Goal: Information Seeking & Learning: Check status

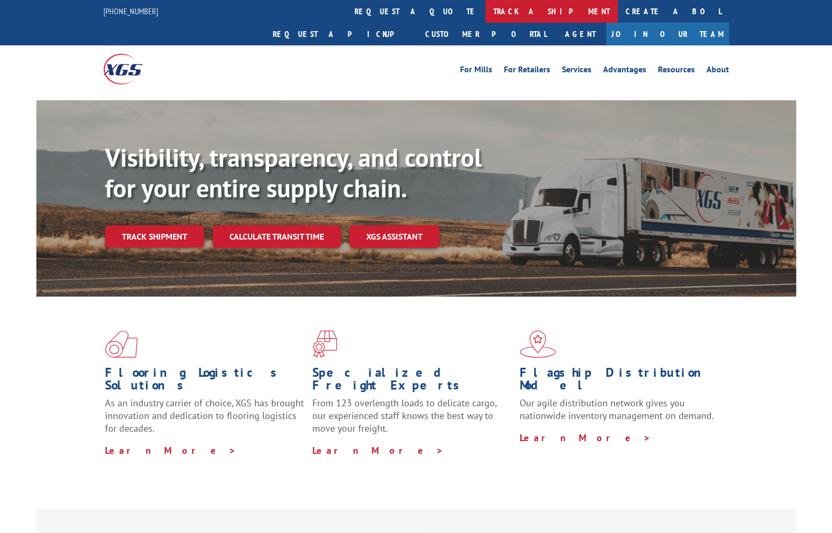
click at [486, 3] on link "track a shipment" at bounding box center [552, 11] width 132 height 23
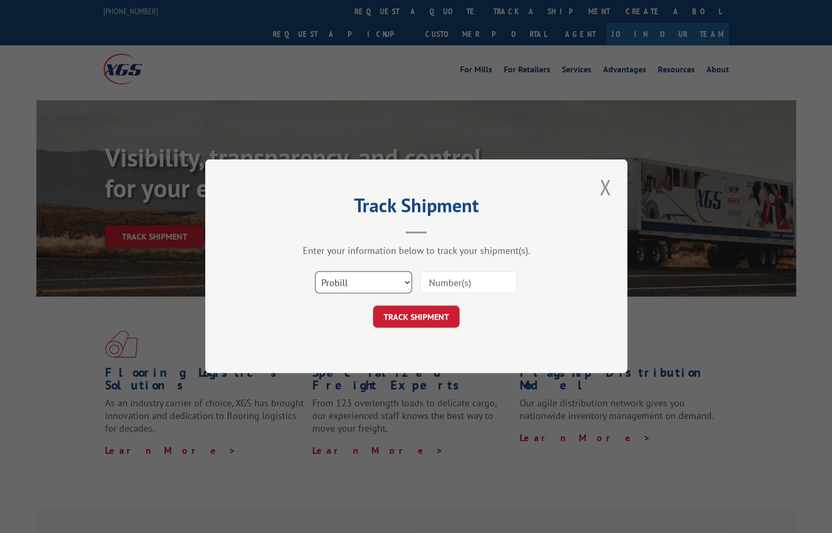
click at [390, 278] on select "Select category... Probill BOL PO" at bounding box center [363, 283] width 97 height 22
select select "bol"
click at [315, 272] on select "Select category... Probill BOL PO" at bounding box center [363, 283] width 97 height 22
click at [460, 297] on div "Select category... Probill BOL PO" at bounding box center [416, 283] width 317 height 35
click at [461, 287] on input at bounding box center [468, 283] width 97 height 22
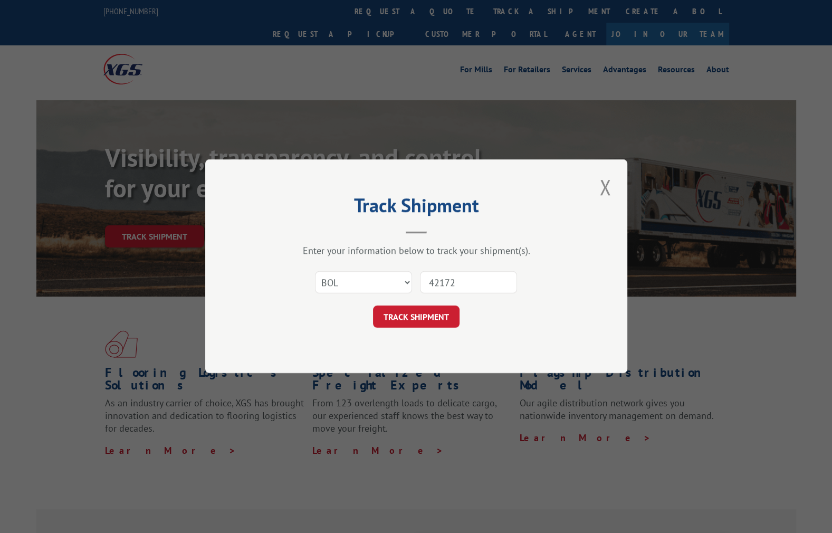
type input "421728"
click button "TRACK SHIPMENT" at bounding box center [416, 317] width 87 height 22
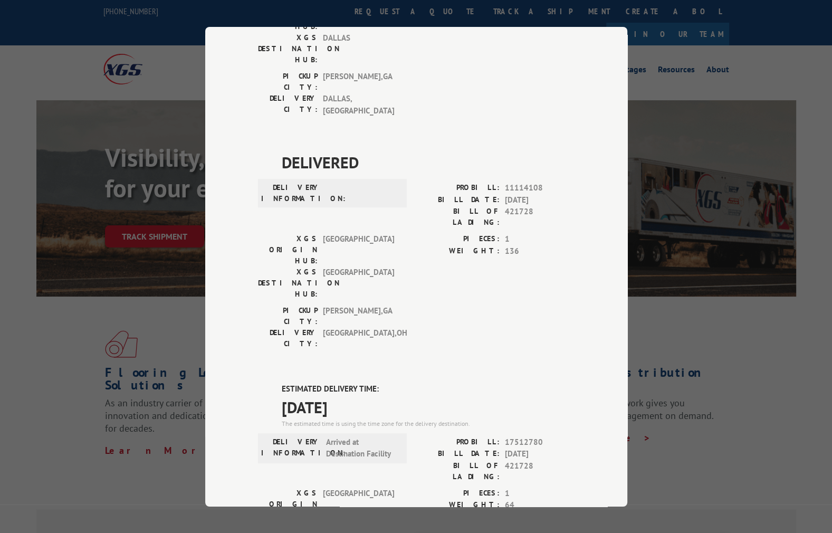
scroll to position [672, 0]
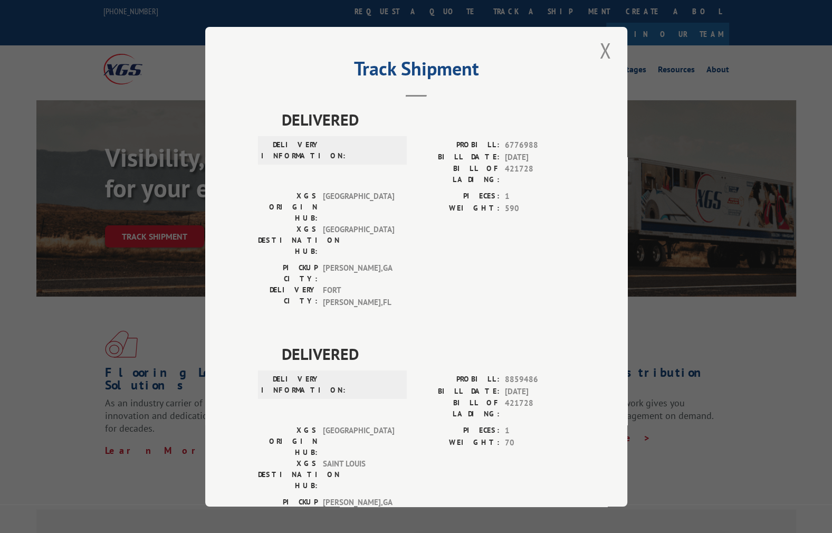
scroll to position [0, 0]
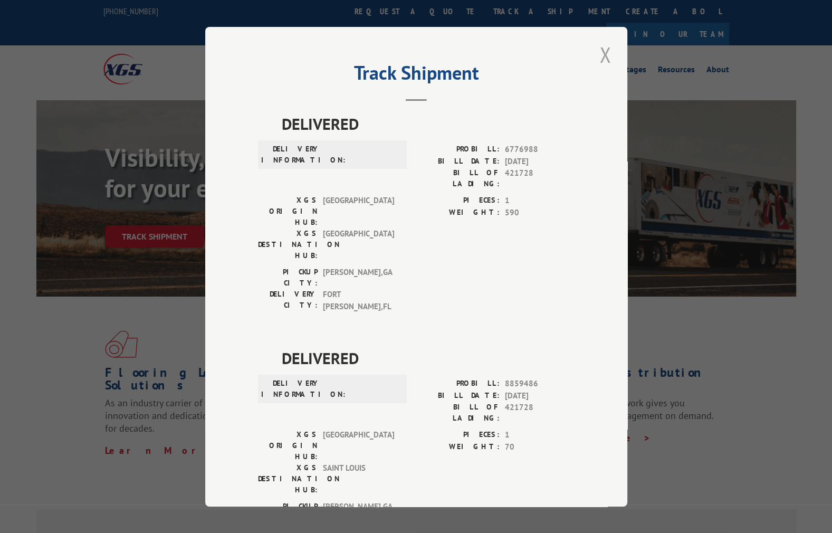
click at [596, 56] on button "Close modal" at bounding box center [605, 54] width 18 height 29
